Goal: Transaction & Acquisition: Book appointment/travel/reservation

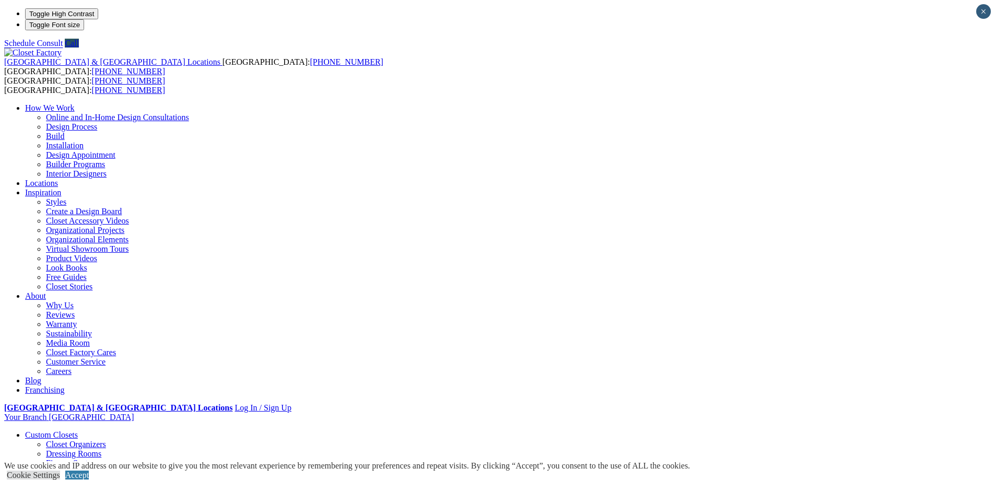
click at [69, 440] on link "Home Office" at bounding box center [47, 444] width 44 height 9
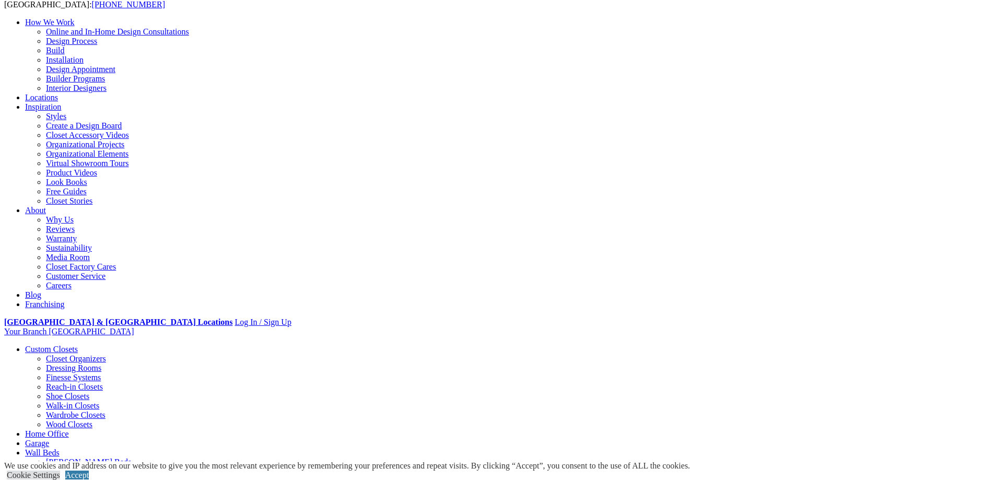
scroll to position [104, 0]
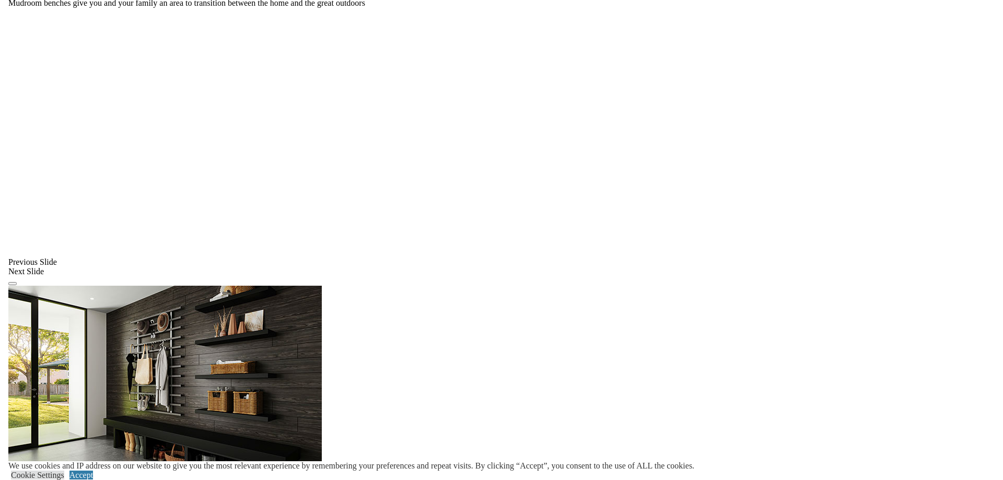
scroll to position [778, 0]
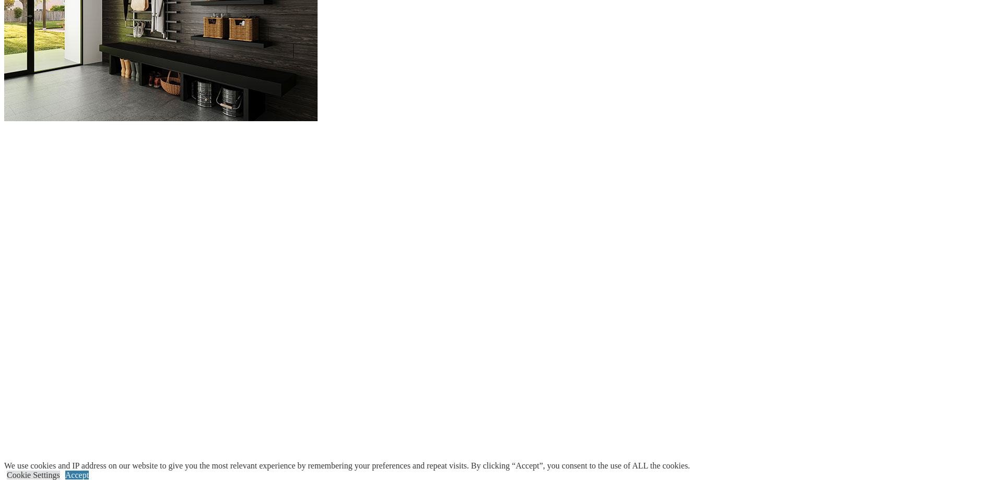
scroll to position [1107, 0]
